Goal: Task Accomplishment & Management: Complete application form

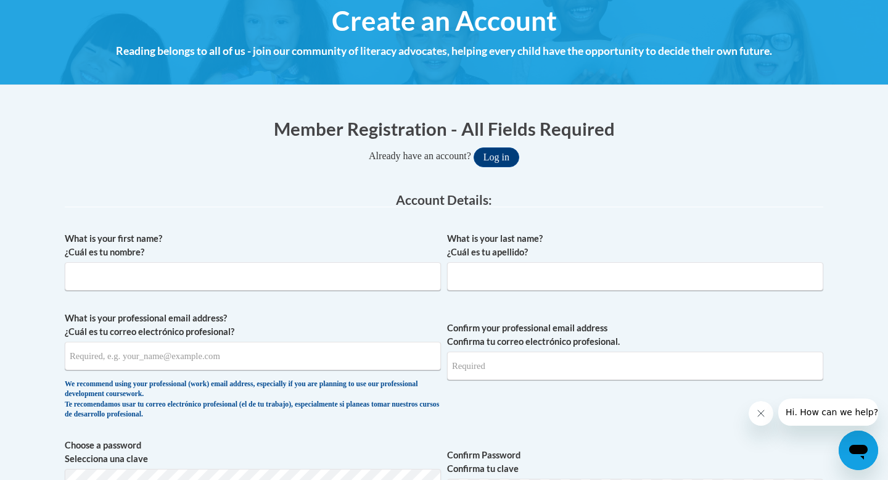
scroll to position [150, 0]
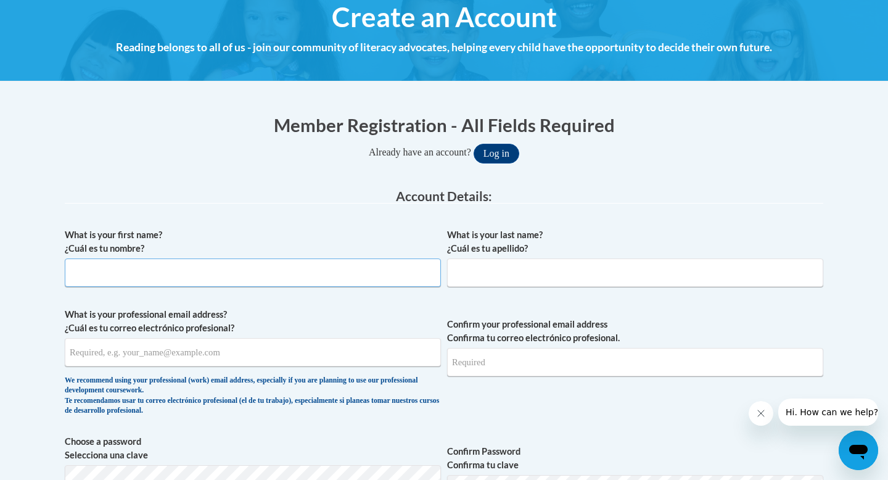
click at [252, 281] on input "What is your first name? ¿Cuál es tu nombre?" at bounding box center [253, 272] width 376 height 28
type input "Aileen"
type input "[PERSON_NAME]"
click at [256, 356] on input "What is your professional email address? ¿Cuál es tu correo electrónico profesi…" at bounding box center [253, 352] width 376 height 28
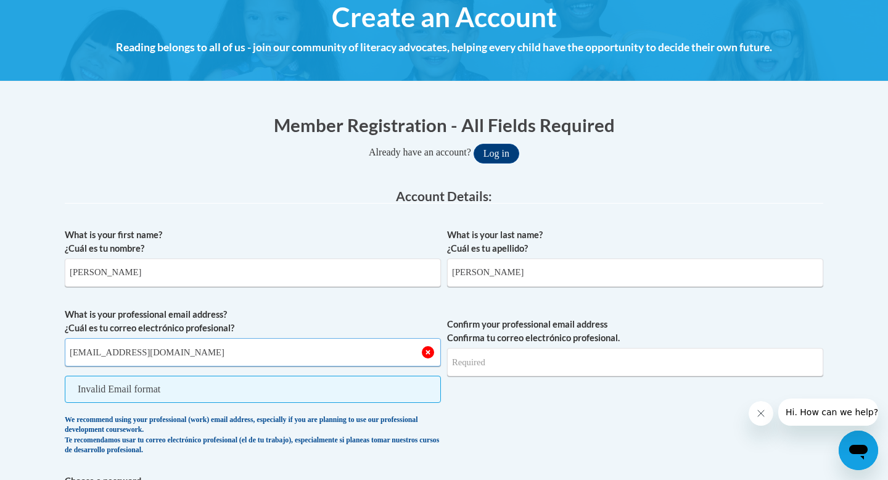
type input "[EMAIL_ADDRESS][DOMAIN_NAME]"
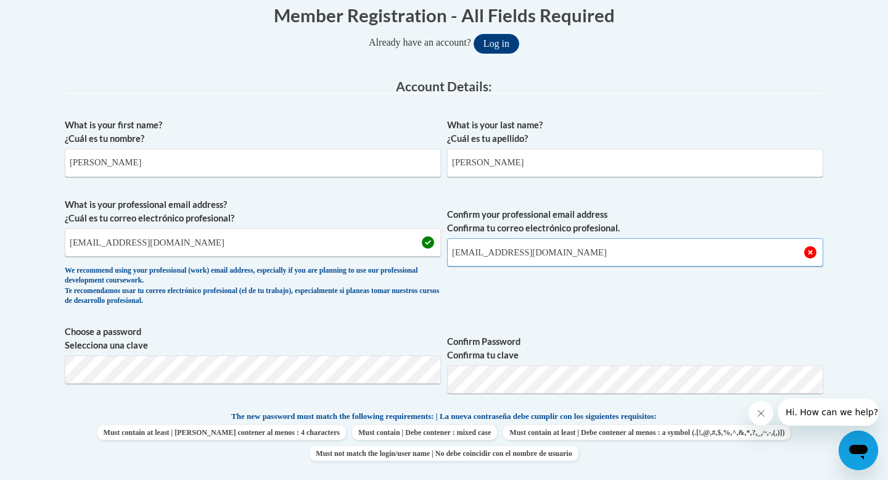
scroll to position [281, 0]
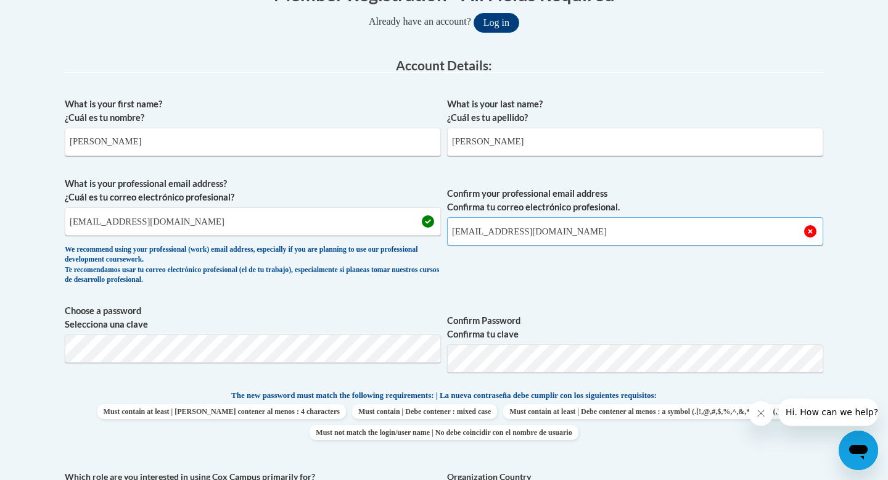
click at [459, 232] on input "Johnsona97@vcu.edu" at bounding box center [635, 231] width 376 height 28
click at [457, 232] on input "Johnsona97@vcu.edu" at bounding box center [635, 231] width 376 height 28
type input "[EMAIL_ADDRESS][DOMAIN_NAME]"
click at [581, 285] on span "Confirm your professional email address Confirma tu correo electrónico profesio…" at bounding box center [635, 234] width 376 height 114
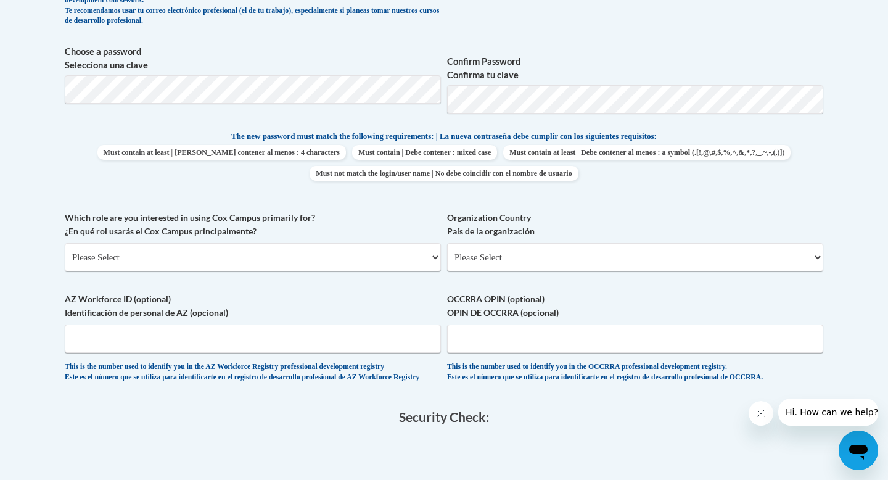
scroll to position [544, 0]
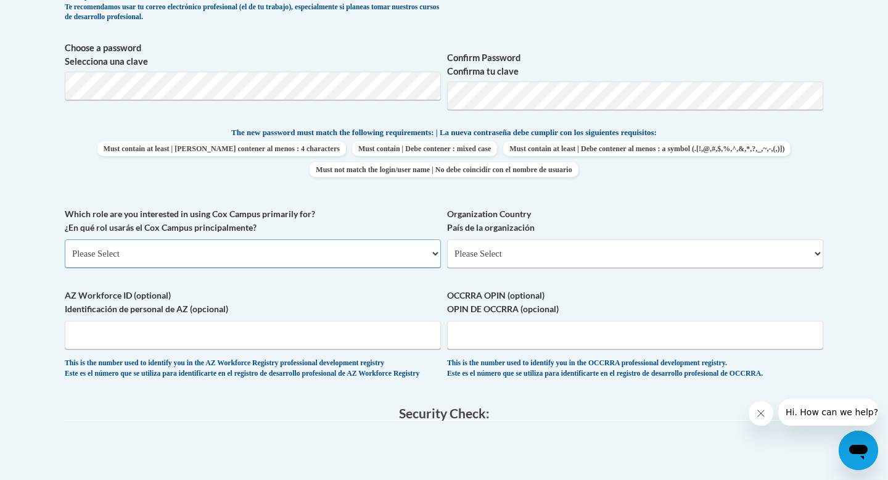
click at [293, 249] on select "Please Select College/University | Colegio/Universidad Community/Nonprofit Part…" at bounding box center [253, 253] width 376 height 28
select select "5a18ea06-2b54-4451-96f2-d152daf9eac5"
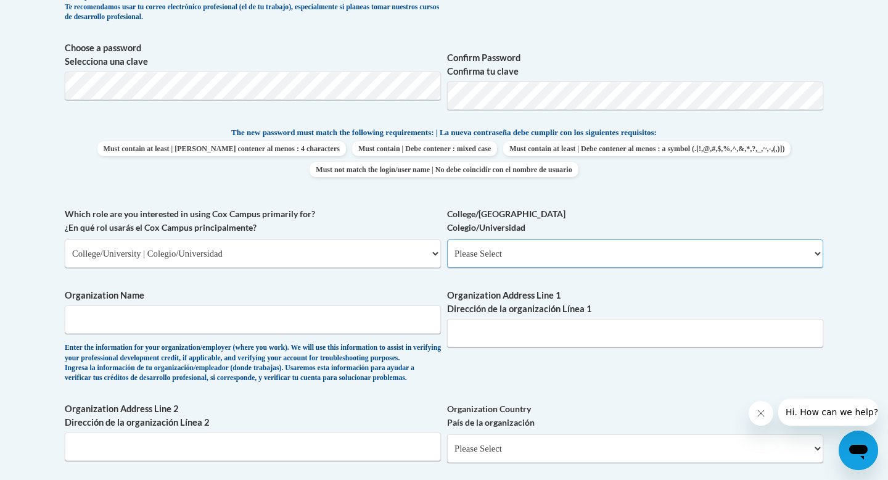
click at [502, 251] on select "Please Select College/University Staff | Empleado universitario College/Univers…" at bounding box center [635, 253] width 376 height 28
select select "99b32b07-cffc-426c-8bf6-0cd77760d84b"
click at [290, 254] on select "Please Select College/University | Colegio/Universidad Community/Nonprofit Part…" at bounding box center [253, 253] width 376 height 28
click at [373, 327] on input "Organization Name" at bounding box center [253, 319] width 376 height 28
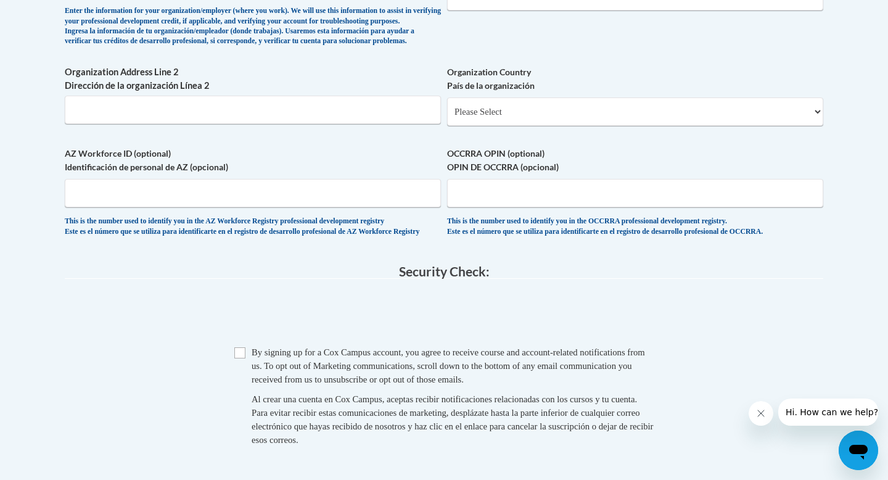
scroll to position [911, 0]
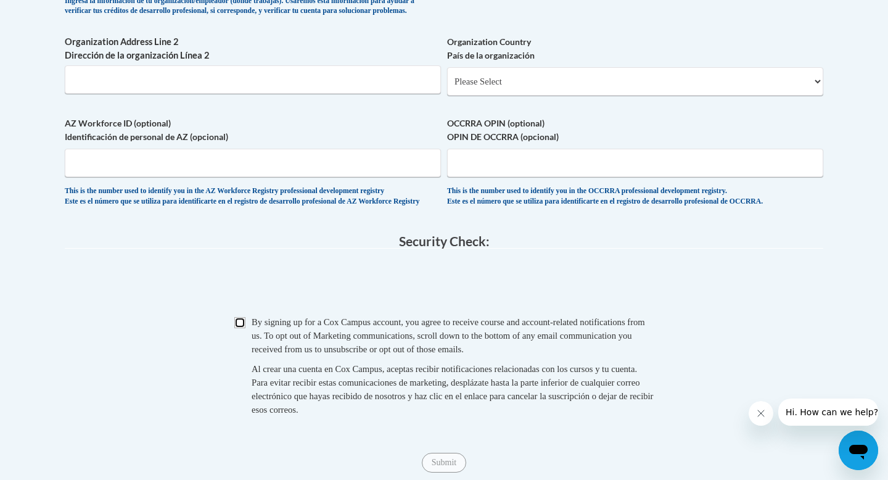
click at [244, 328] on input "Checkbox" at bounding box center [239, 322] width 11 height 11
checkbox input "true"
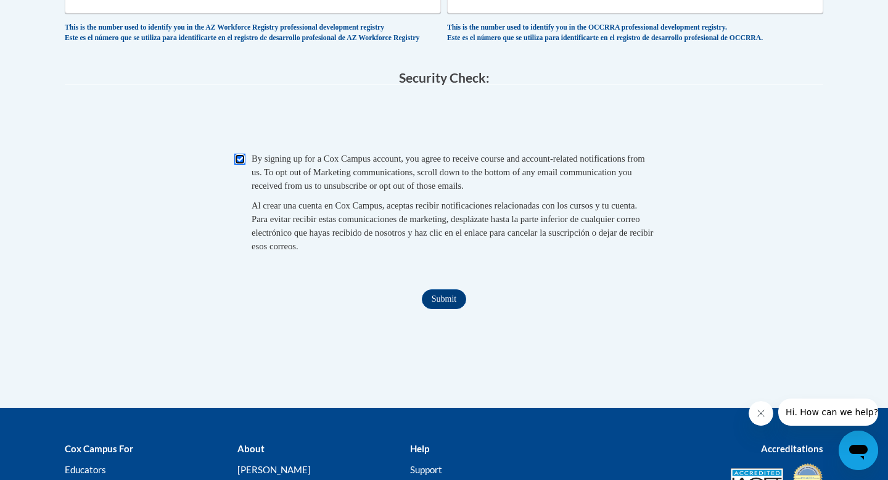
scroll to position [1112, 0]
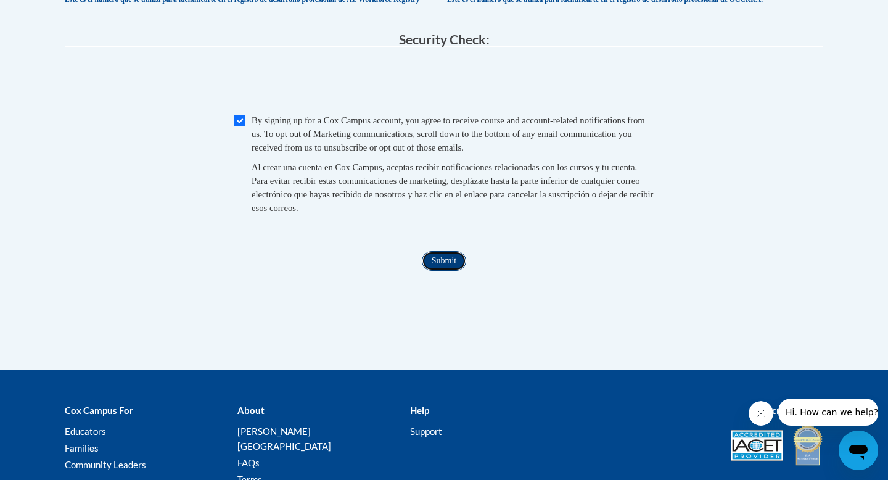
click at [440, 271] on input "Submit" at bounding box center [444, 261] width 44 height 20
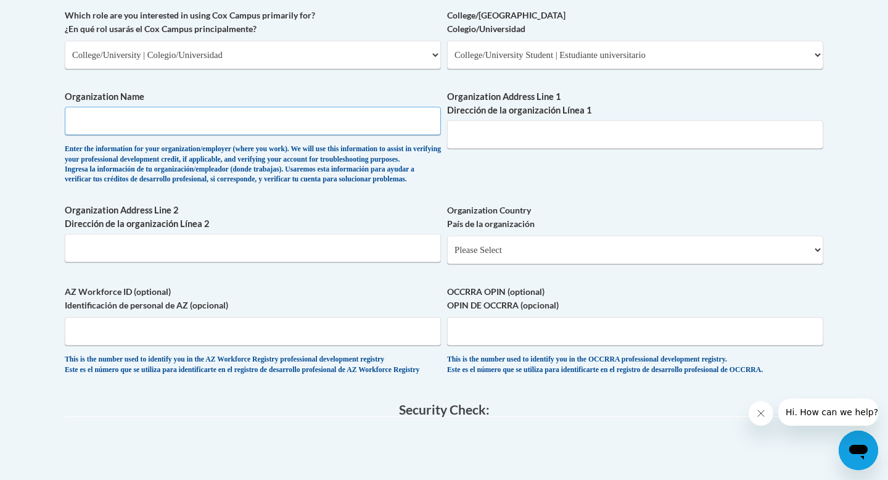
scroll to position [737, 0]
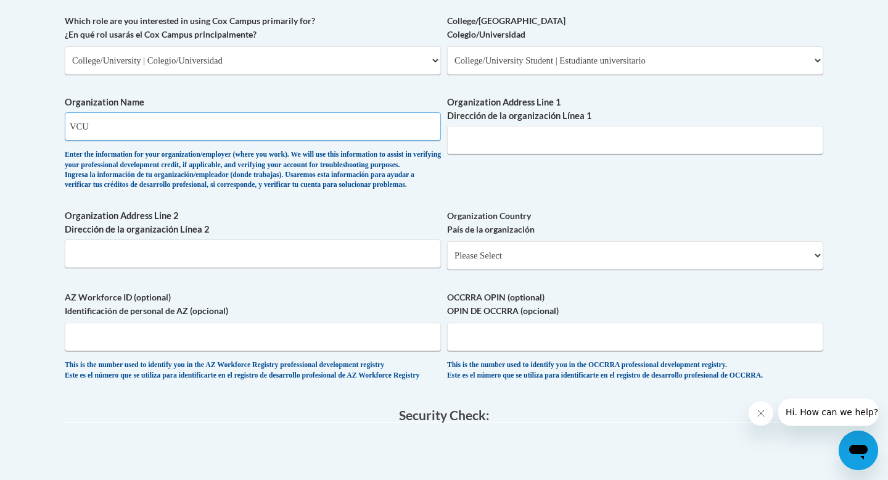
type input "VCU"
click at [310, 437] on div "Member Registration - All Fields Required Already have an account? Log in Prefe…" at bounding box center [444, 86] width 758 height 1120
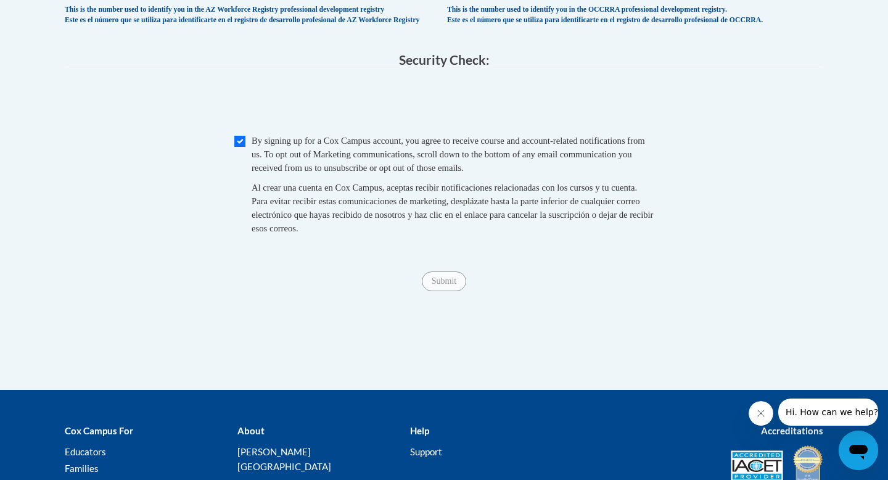
scroll to position [1086, 0]
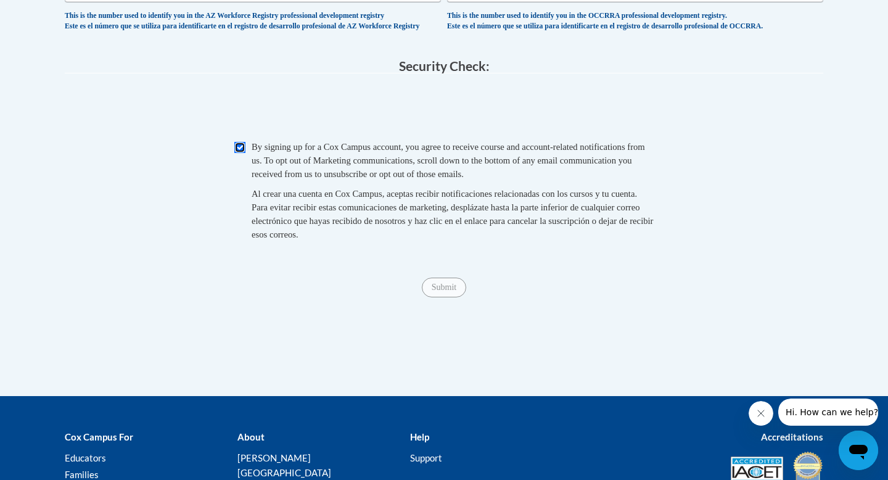
click at [240, 153] on input "Checkbox" at bounding box center [239, 147] width 11 height 11
checkbox input "true"
click at [439, 297] on input "Submit" at bounding box center [444, 287] width 44 height 20
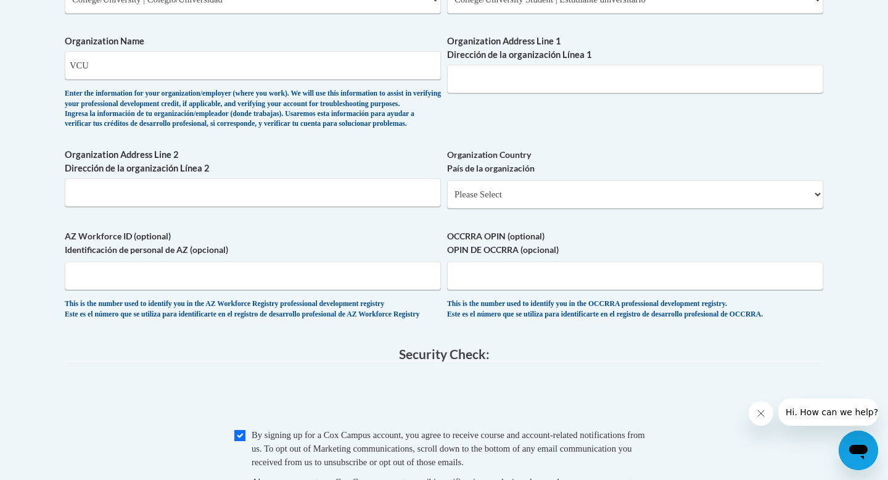
scroll to position [706, 0]
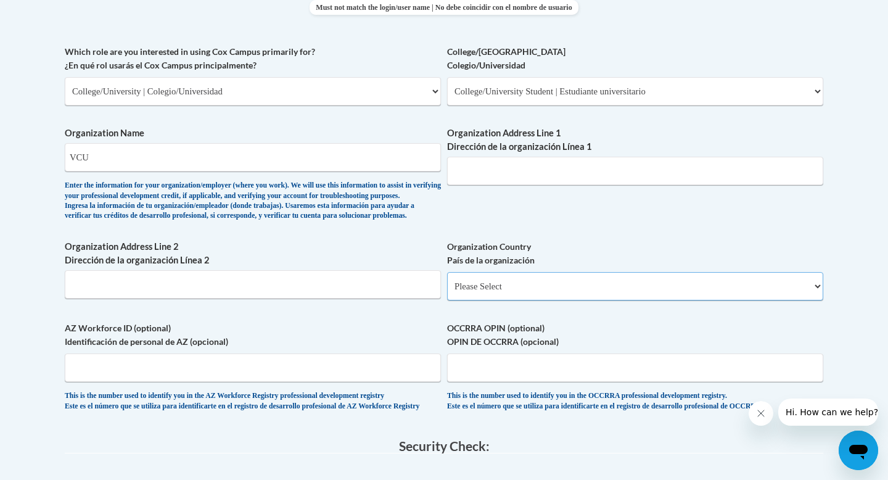
click at [544, 298] on select "Please Select United States | Estados Unidos Outside of the United States | Fue…" at bounding box center [635, 286] width 376 height 28
click at [541, 171] on input "Organization Address Line 1 Dirección de la organización Línea 1" at bounding box center [635, 171] width 376 height 28
paste input "Richmond, VA 23284"
type input "Richmond, VA 23284"
click at [566, 300] on select "Please Select United States | Estados Unidos Outside of the United States | Fue…" at bounding box center [635, 286] width 376 height 28
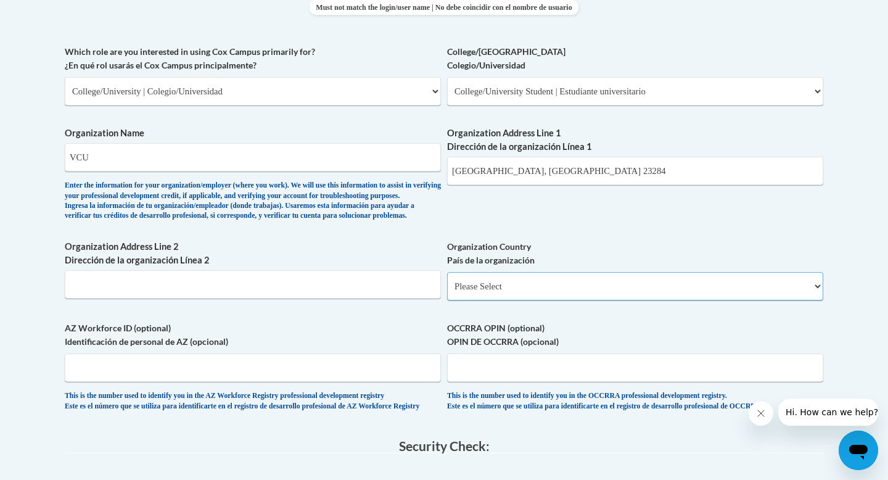
select select "ad49bcad-a171-4b2e-b99c-48b446064914"
select select
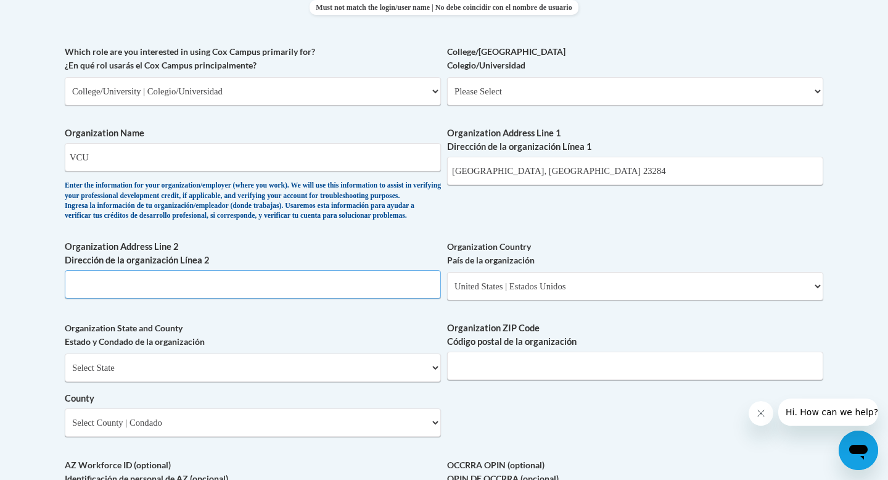
click at [152, 298] on input "Organization Address Line 2 Dirección de la organización Línea 2" at bounding box center [253, 284] width 376 height 28
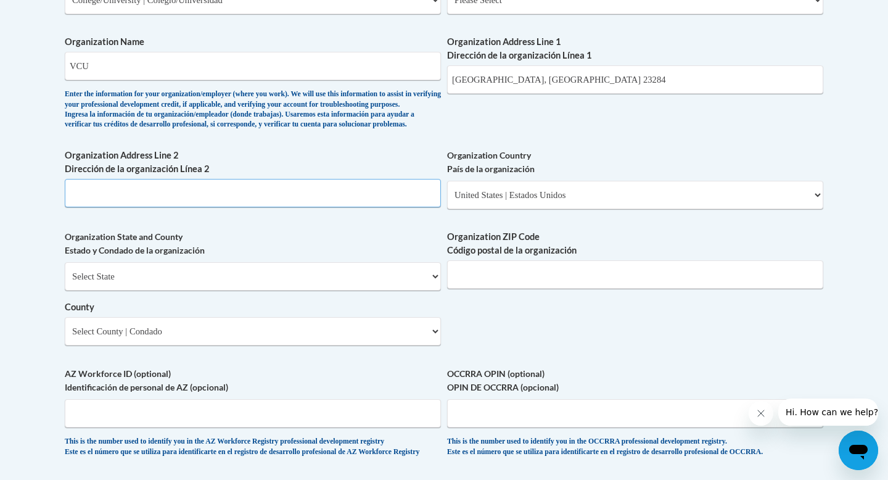
scroll to position [806, 0]
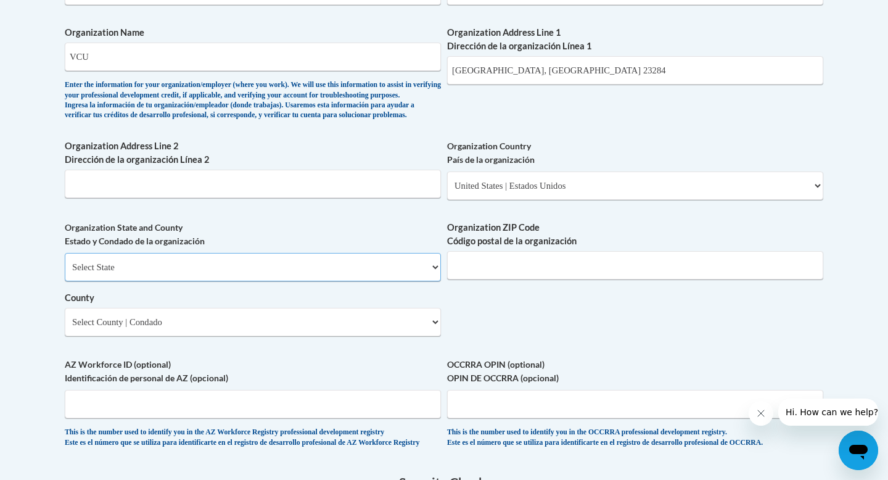
click at [170, 281] on select "Select State Alabama Alaska Arizona Arkansas California Colorado Connecticut De…" at bounding box center [253, 267] width 376 height 28
select select "Virginia"
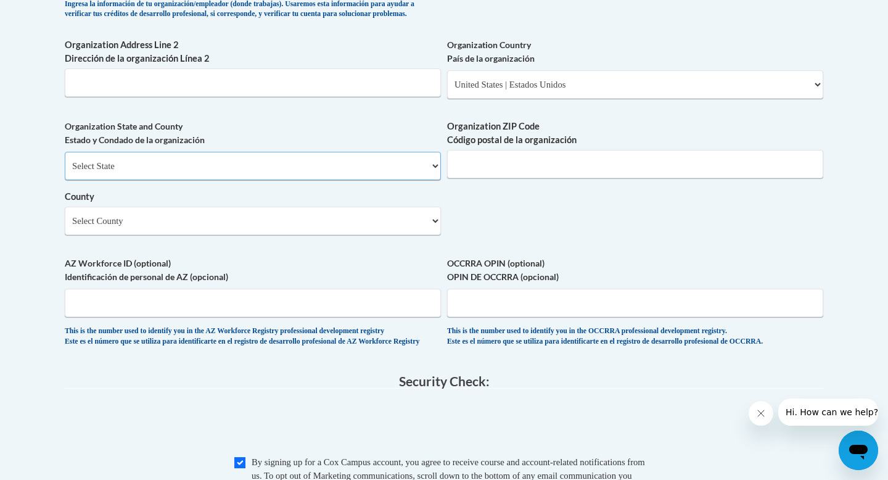
scroll to position [909, 0]
click at [465, 177] on input "Organization ZIP Code Código postal de la organización" at bounding box center [635, 163] width 376 height 28
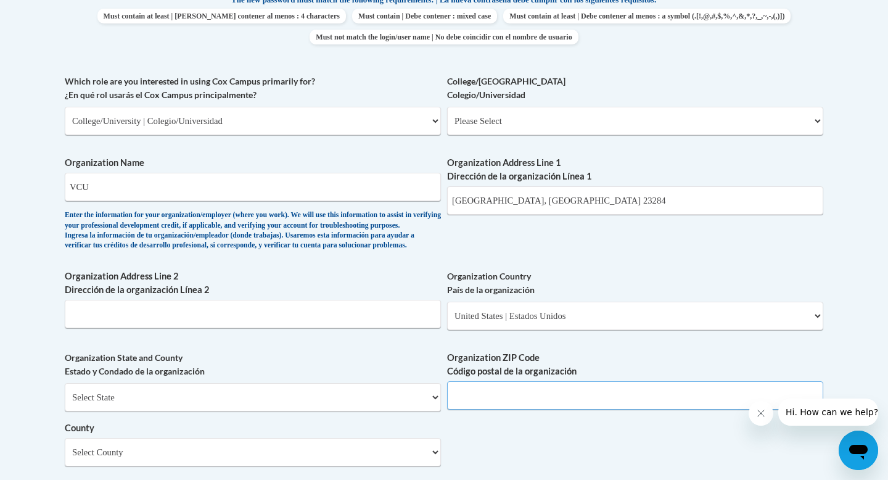
scroll to position [678, 0]
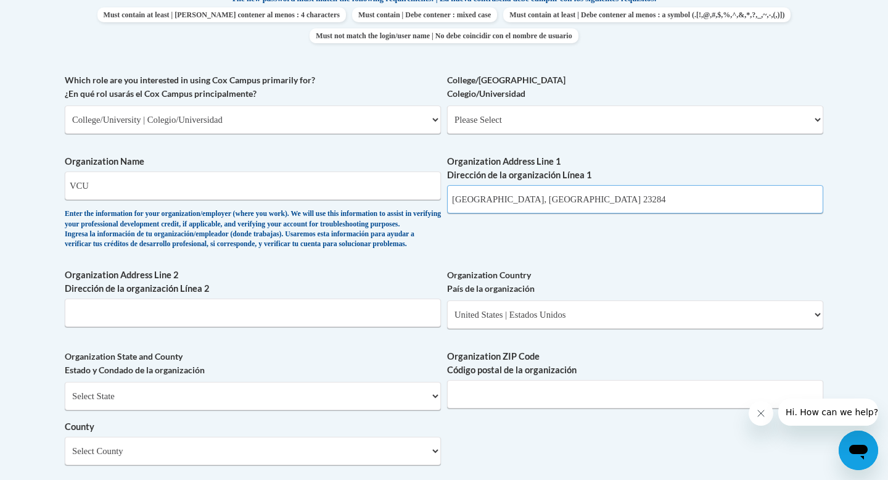
drag, startPoint x: 511, startPoint y: 201, endPoint x: 540, endPoint y: 205, distance: 29.8
click at [540, 205] on input "Richmond, VA 23284" at bounding box center [635, 199] width 376 height 28
click at [538, 408] on input "Organization ZIP Code Código postal de la organización" at bounding box center [635, 394] width 376 height 28
paste input "23284"
type input "23284"
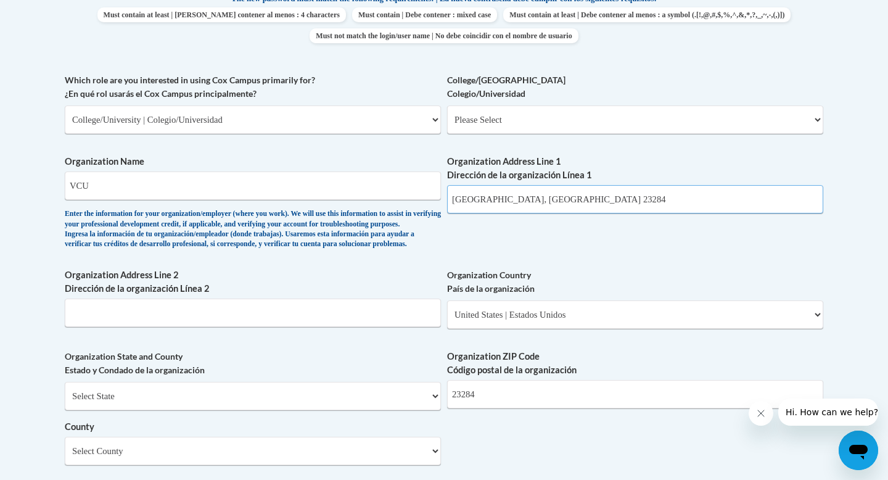
click at [539, 206] on input "Richmond, VA 23284" at bounding box center [635, 199] width 376 height 28
type input "Richmond, VA 23284"
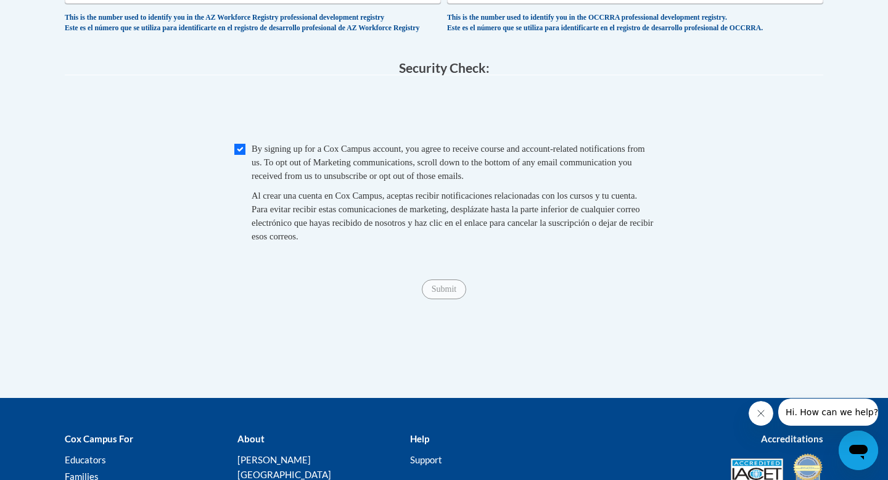
scroll to position [1233, 0]
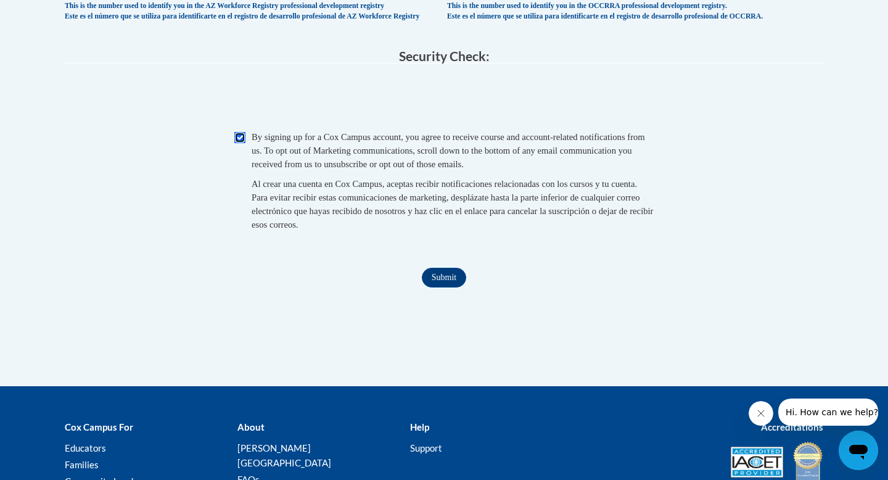
click at [242, 143] on input "Checkbox" at bounding box center [239, 137] width 11 height 11
checkbox input "false"
click at [444, 287] on input "Submit" at bounding box center [444, 278] width 44 height 20
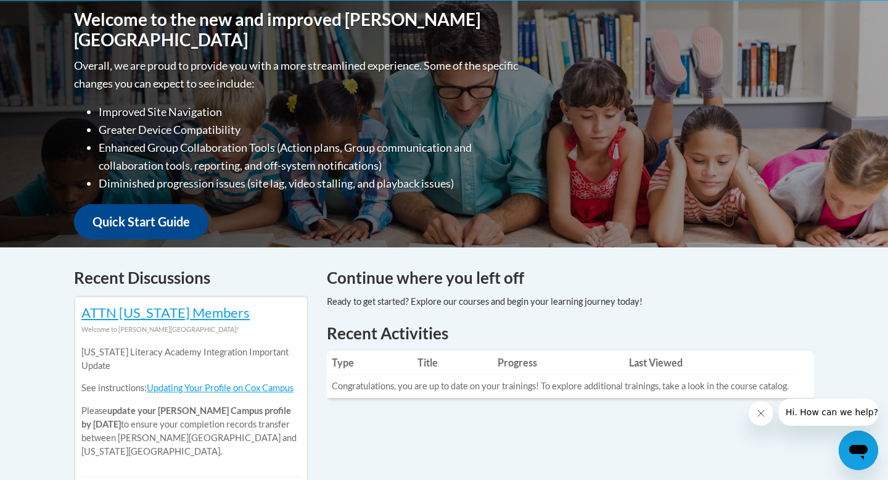
scroll to position [119, 0]
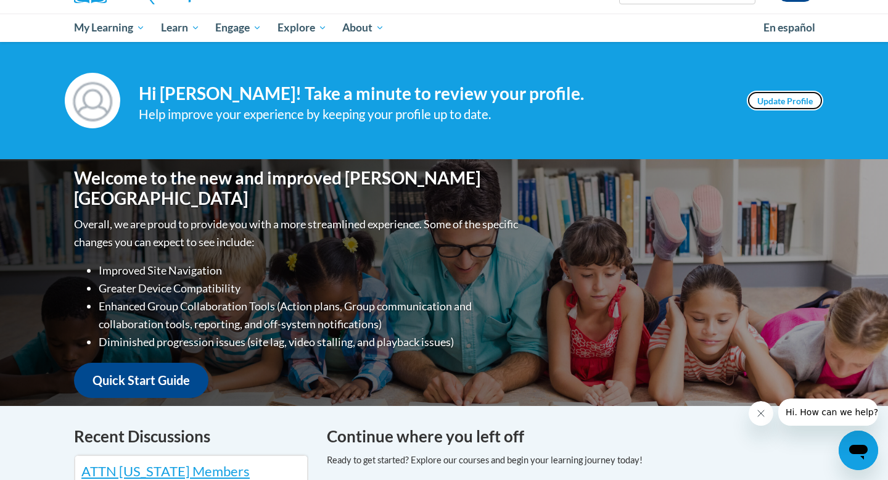
click at [800, 94] on link "Update Profile" at bounding box center [785, 101] width 76 height 20
